Goal: Check status: Check status

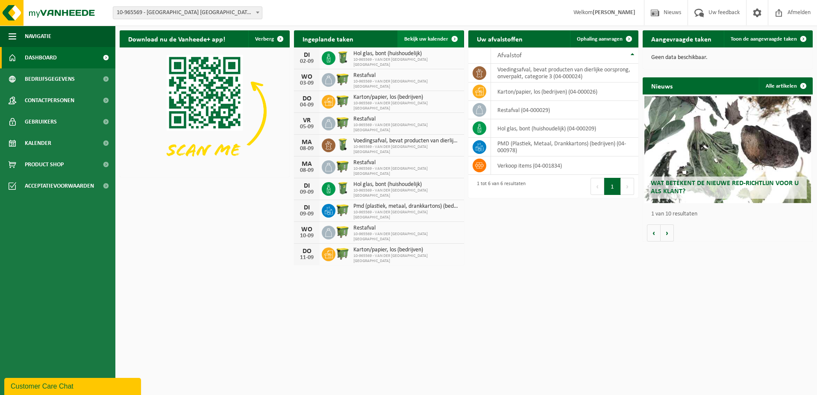
click at [452, 38] on span at bounding box center [454, 38] width 17 height 17
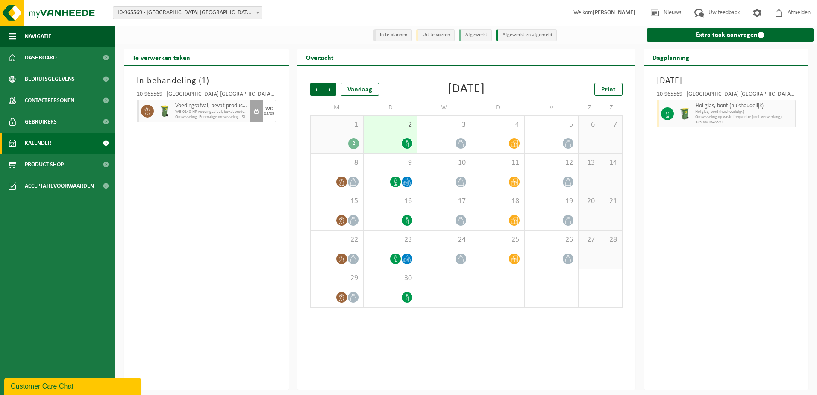
click at [400, 138] on div at bounding box center [390, 144] width 45 height 12
click at [343, 132] on div "1 2" at bounding box center [337, 135] width 53 height 38
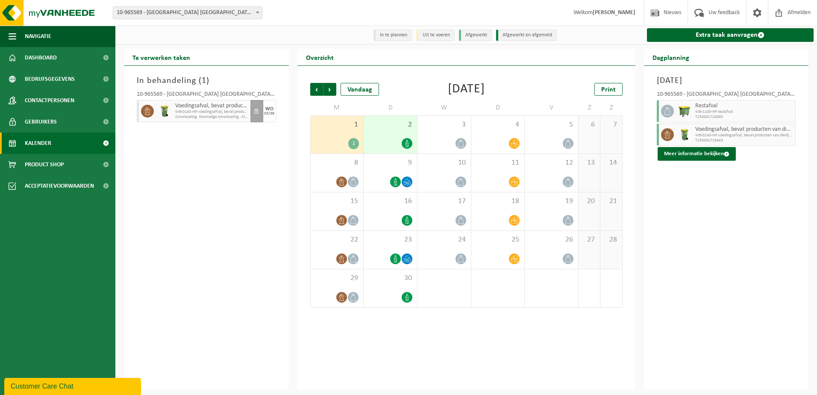
click at [387, 133] on div "2" at bounding box center [390, 135] width 53 height 38
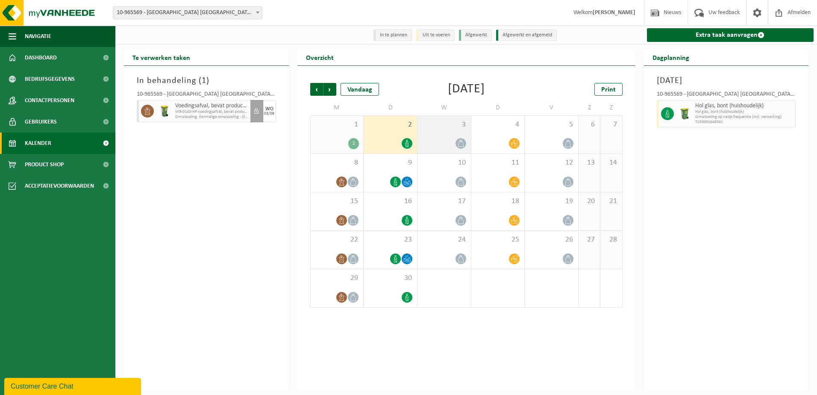
click at [448, 135] on div "3" at bounding box center [444, 135] width 53 height 38
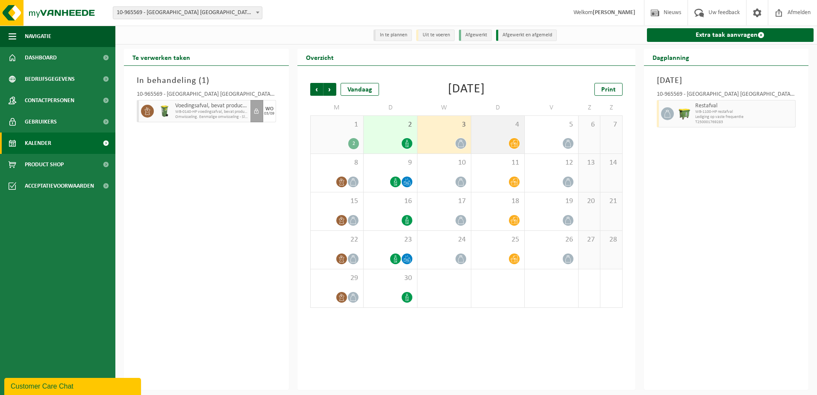
click at [490, 133] on div "4" at bounding box center [497, 135] width 53 height 38
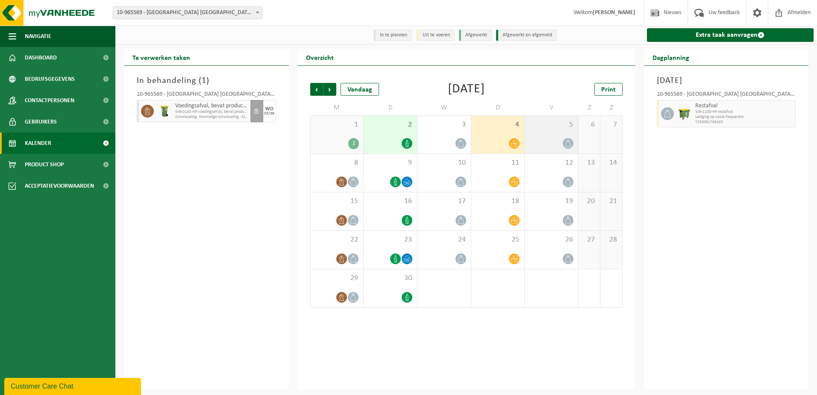
click at [549, 131] on div "5" at bounding box center [551, 135] width 53 height 38
click at [235, 170] on div "In behandeling ( 1 ) 10-965569 - VAN DER VALK HOTEL PARK LANE ANTWERPEN NV - AN…" at bounding box center [206, 228] width 165 height 324
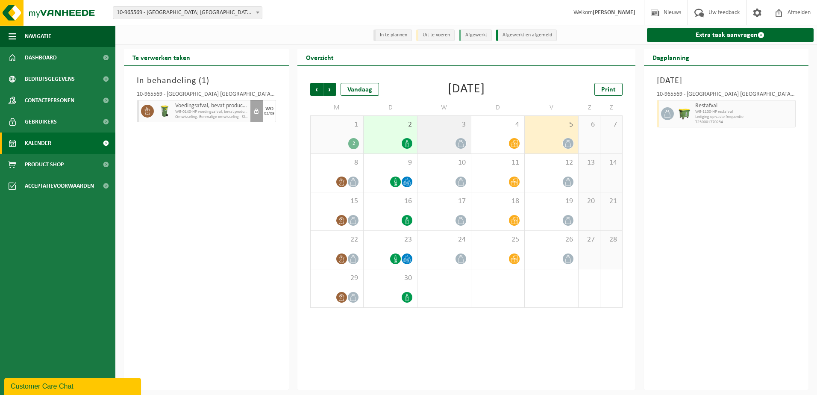
click at [451, 136] on div "3" at bounding box center [444, 135] width 53 height 38
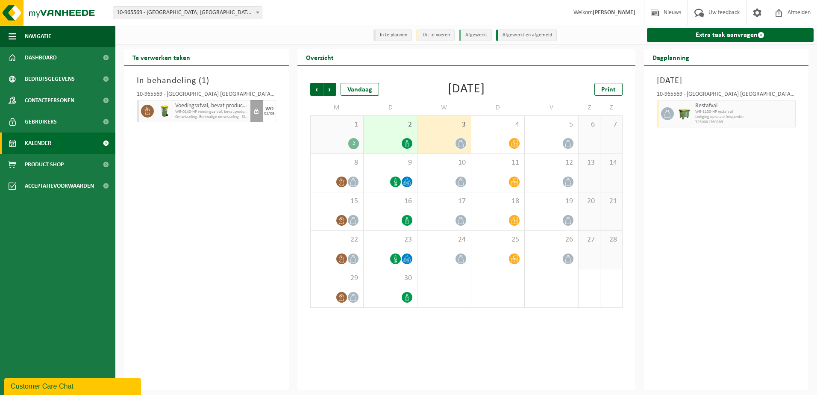
click at [431, 138] on div "3" at bounding box center [444, 135] width 53 height 38
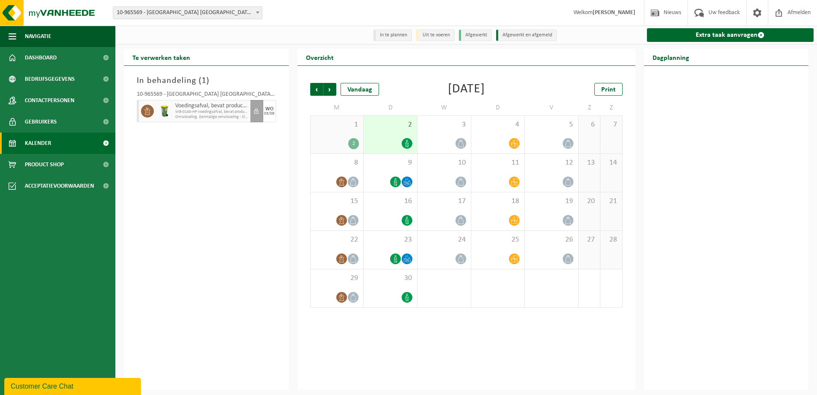
click at [405, 135] on div "2" at bounding box center [390, 135] width 53 height 38
